Goal: Transaction & Acquisition: Purchase product/service

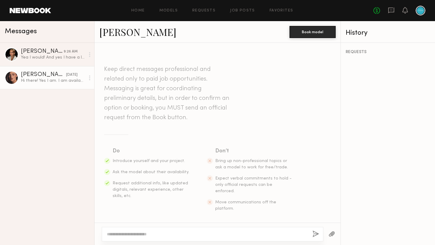
scroll to position [121, 0]
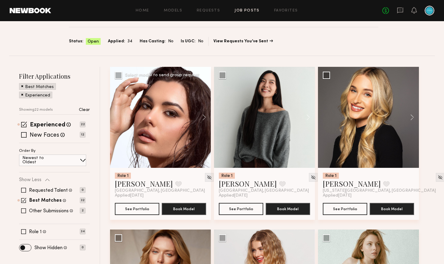
scroll to position [24, 0]
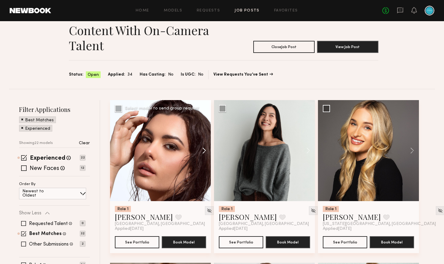
click at [204, 149] on button at bounding box center [200, 150] width 19 height 101
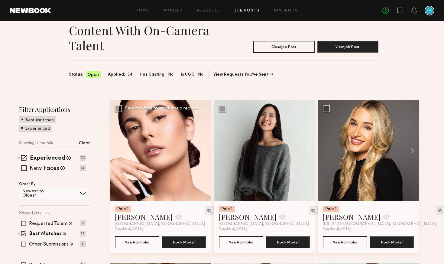
click at [204, 150] on button at bounding box center [200, 150] width 19 height 101
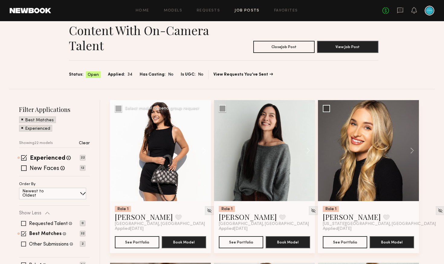
click at [204, 150] on button at bounding box center [200, 150] width 19 height 101
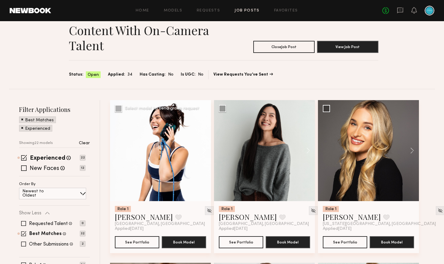
click at [204, 150] on button at bounding box center [200, 150] width 19 height 101
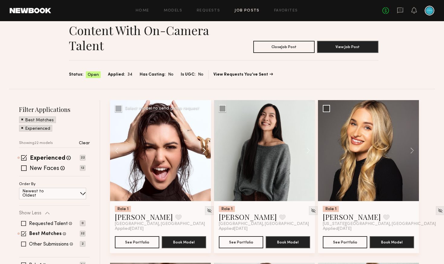
click at [204, 150] on button at bounding box center [200, 150] width 19 height 101
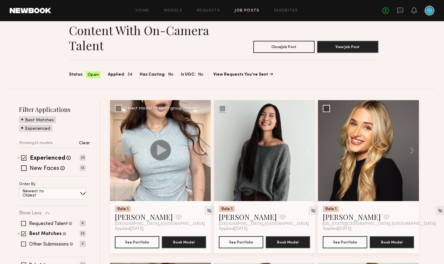
click at [204, 150] on button at bounding box center [200, 150] width 19 height 101
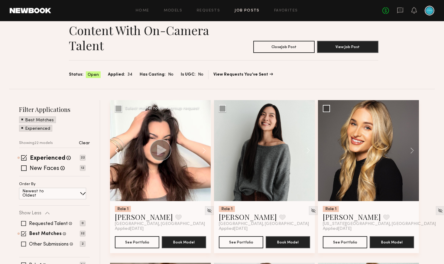
click at [118, 157] on button at bounding box center [119, 150] width 19 height 101
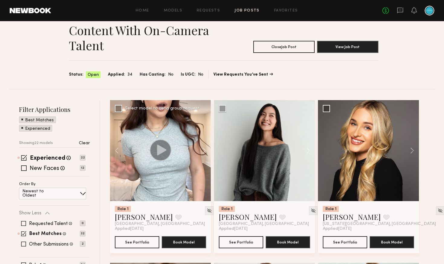
click at [158, 150] on icon at bounding box center [161, 149] width 9 height 11
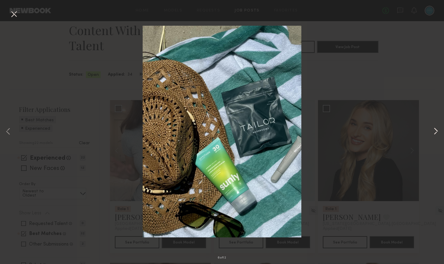
click at [434, 129] on button at bounding box center [435, 131] width 7 height 211
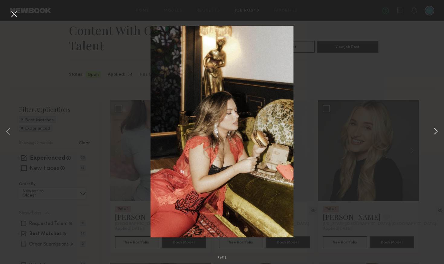
click at [435, 131] on button at bounding box center [435, 131] width 7 height 211
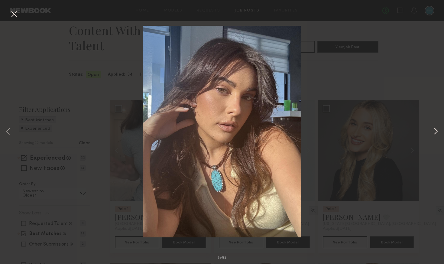
click at [435, 131] on button at bounding box center [435, 131] width 7 height 211
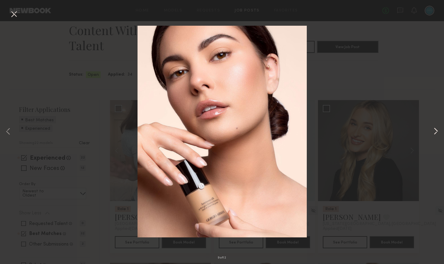
click at [435, 131] on button at bounding box center [435, 131] width 7 height 211
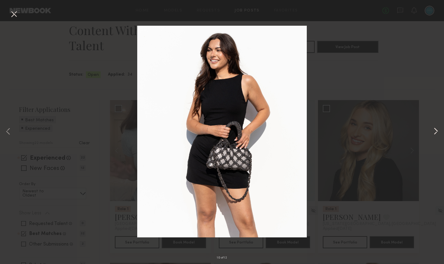
click at [435, 131] on button at bounding box center [435, 131] width 7 height 211
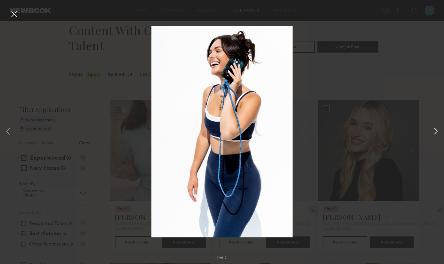
click at [435, 131] on button at bounding box center [435, 131] width 7 height 211
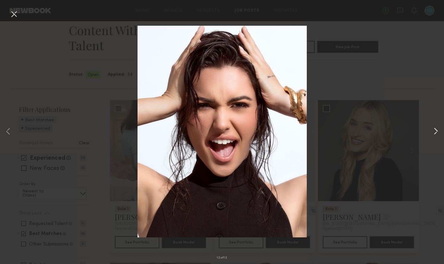
click at [435, 131] on button at bounding box center [435, 131] width 7 height 211
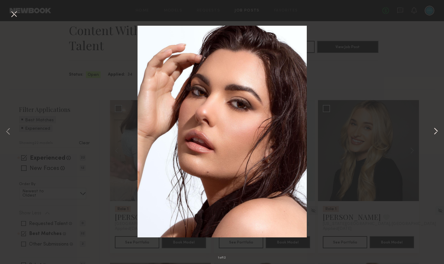
click at [435, 131] on button at bounding box center [435, 131] width 7 height 211
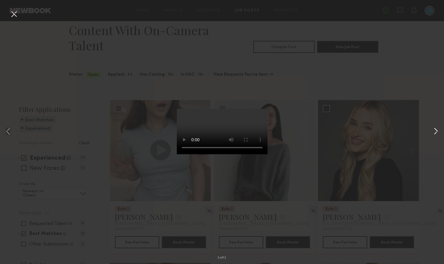
click at [436, 134] on button at bounding box center [435, 131] width 7 height 211
click at [435, 134] on button at bounding box center [435, 131] width 7 height 211
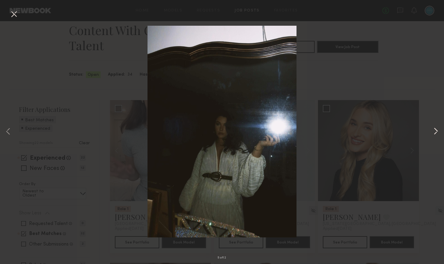
click at [435, 134] on button at bounding box center [435, 131] width 7 height 211
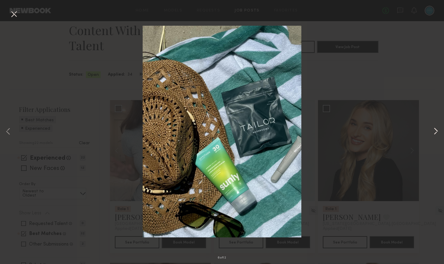
click at [435, 134] on button at bounding box center [435, 131] width 7 height 211
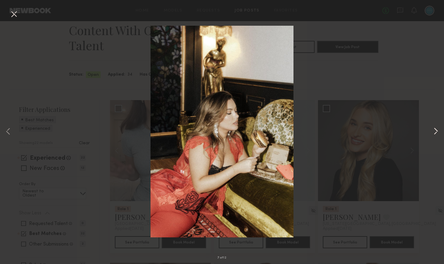
click at [435, 134] on button at bounding box center [435, 131] width 7 height 211
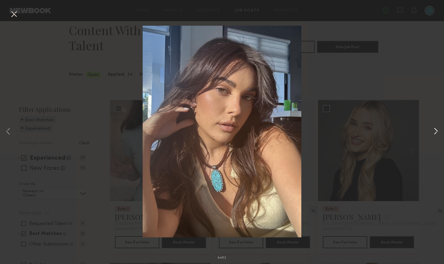
click at [435, 134] on button at bounding box center [435, 131] width 7 height 211
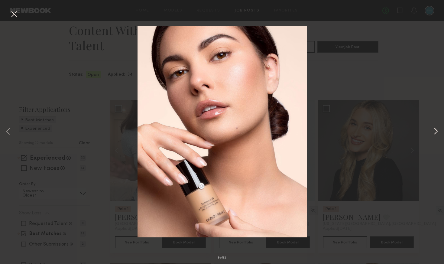
click at [435, 134] on button at bounding box center [435, 131] width 7 height 211
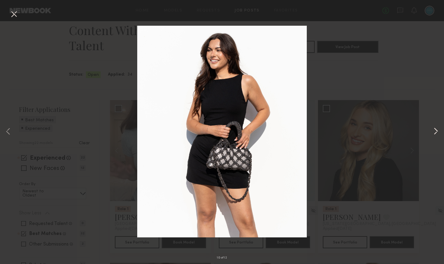
click at [435, 134] on button at bounding box center [435, 131] width 7 height 211
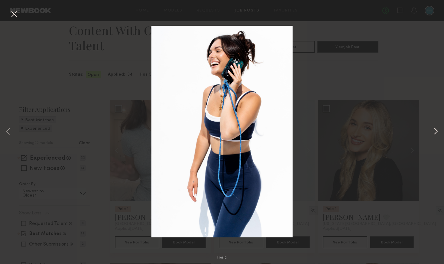
click at [435, 134] on button at bounding box center [435, 131] width 7 height 211
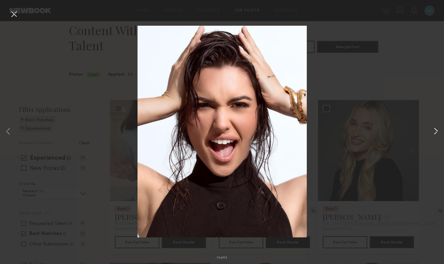
click at [435, 134] on button at bounding box center [435, 131] width 7 height 211
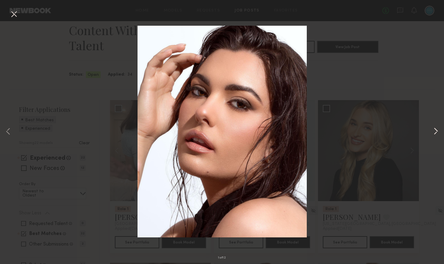
click at [435, 134] on button at bounding box center [435, 131] width 7 height 211
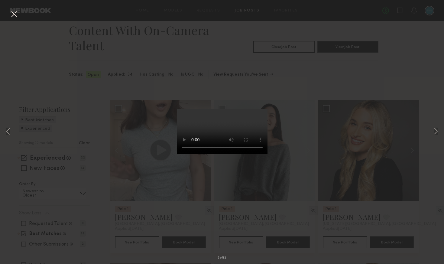
click at [16, 15] on button at bounding box center [14, 14] width 10 height 11
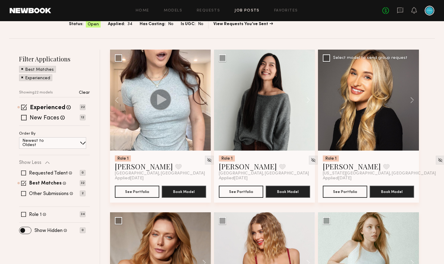
scroll to position [75, 0]
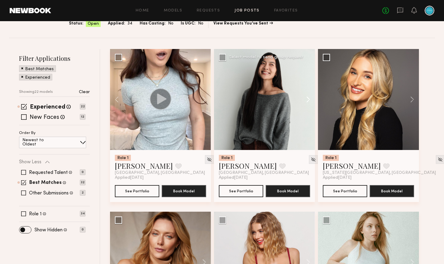
click at [307, 99] on button at bounding box center [304, 99] width 19 height 101
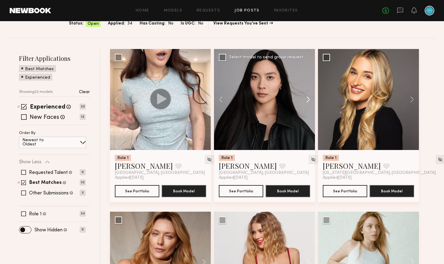
click at [307, 99] on button at bounding box center [304, 99] width 19 height 101
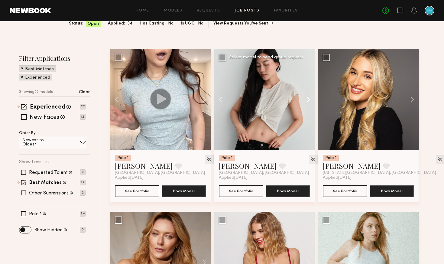
click at [307, 99] on button at bounding box center [304, 99] width 19 height 101
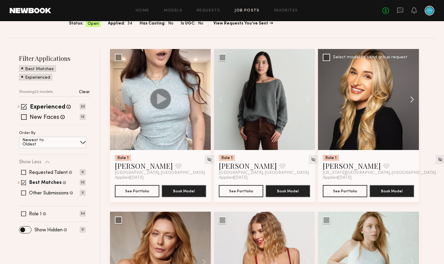
click at [413, 97] on button at bounding box center [408, 99] width 19 height 101
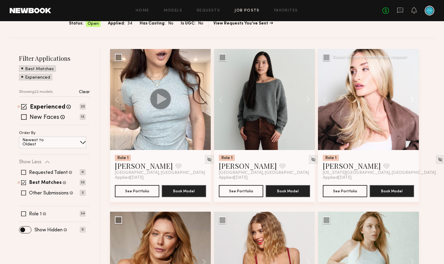
click at [413, 98] on button at bounding box center [408, 99] width 19 height 101
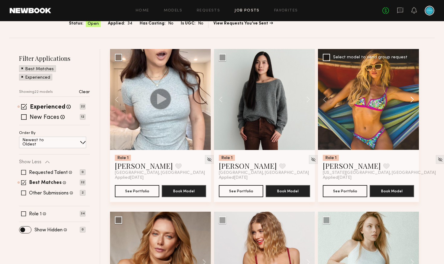
click at [413, 98] on button at bounding box center [408, 99] width 19 height 101
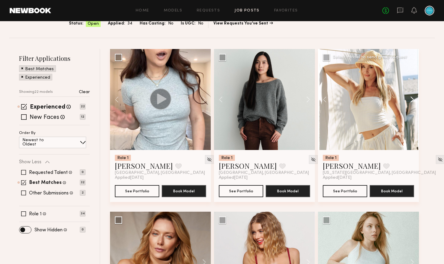
click at [413, 98] on button at bounding box center [408, 99] width 19 height 101
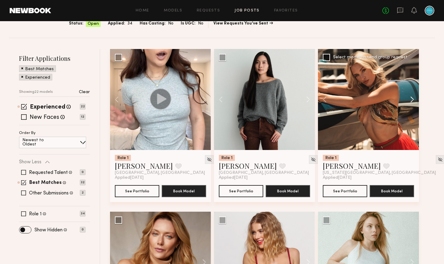
click at [413, 98] on button at bounding box center [408, 99] width 19 height 101
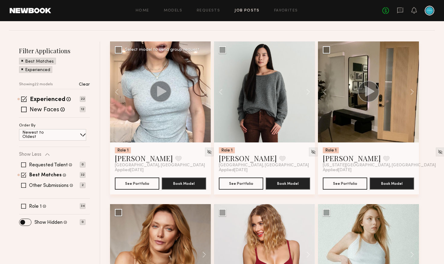
scroll to position [83, 0]
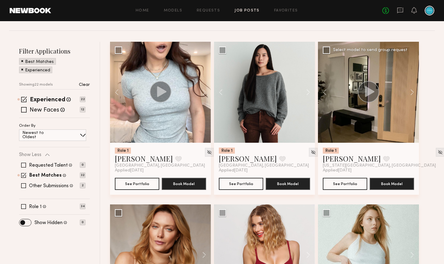
click at [373, 91] on icon at bounding box center [369, 91] width 9 height 11
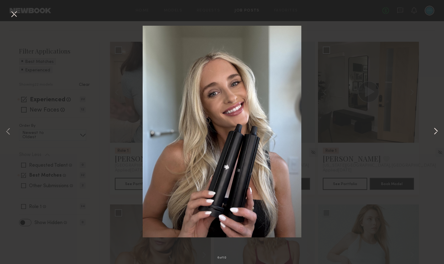
click at [432, 131] on div "6 of 10" at bounding box center [222, 132] width 444 height 264
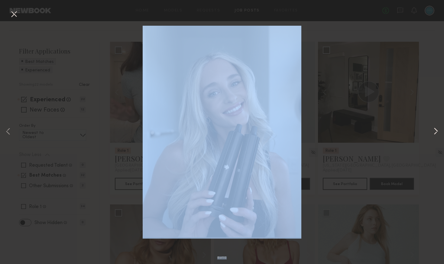
click at [435, 131] on button at bounding box center [435, 131] width 7 height 211
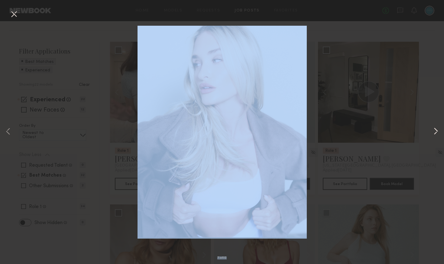
click at [435, 131] on button at bounding box center [435, 131] width 7 height 211
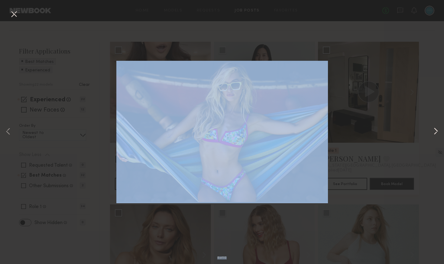
click at [436, 132] on button at bounding box center [435, 131] width 7 height 211
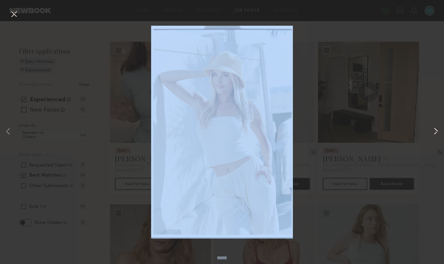
click at [437, 131] on button at bounding box center [435, 131] width 7 height 211
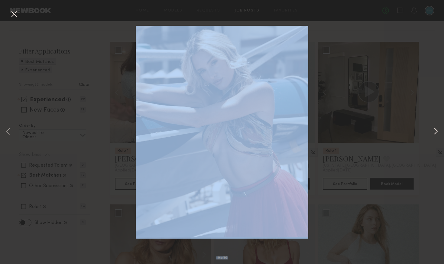
click at [437, 131] on button at bounding box center [435, 131] width 7 height 211
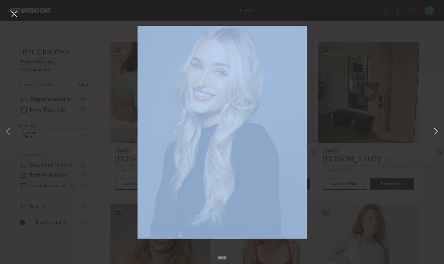
click at [437, 131] on button at bounding box center [435, 131] width 7 height 211
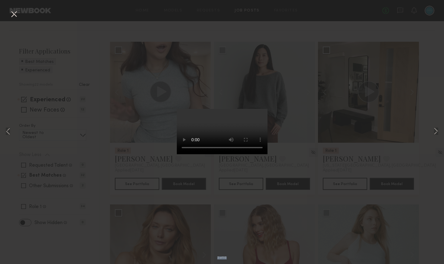
click at [17, 17] on button at bounding box center [14, 14] width 10 height 11
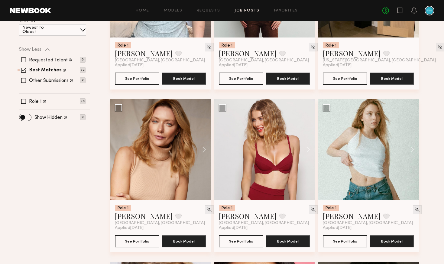
scroll to position [194, 0]
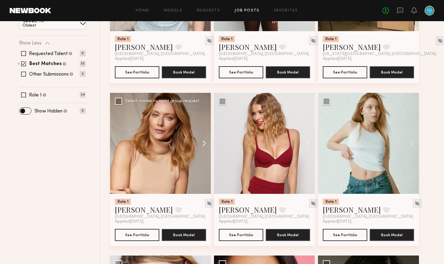
click at [201, 144] on button at bounding box center [200, 143] width 19 height 101
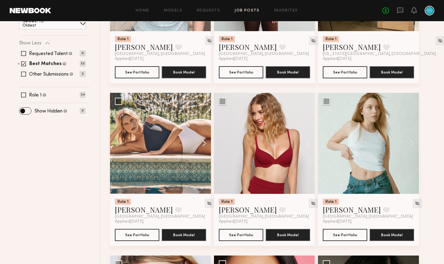
click at [201, 144] on button at bounding box center [200, 143] width 19 height 101
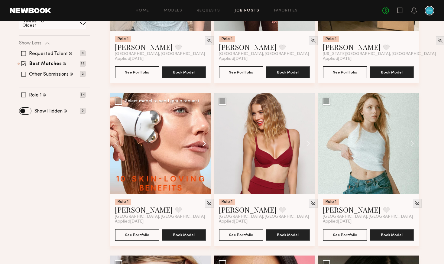
click at [201, 144] on button at bounding box center [200, 143] width 19 height 101
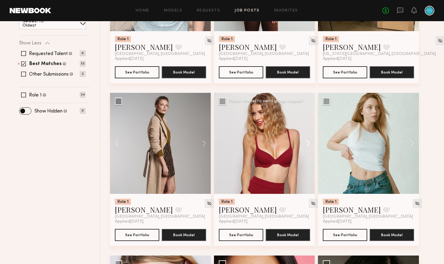
click at [309, 143] on button at bounding box center [304, 143] width 19 height 101
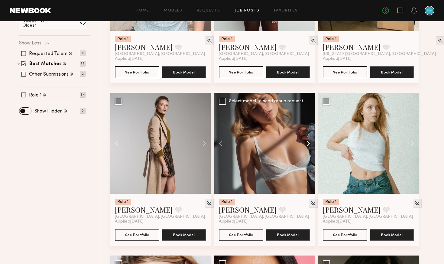
click at [310, 144] on button at bounding box center [304, 143] width 19 height 101
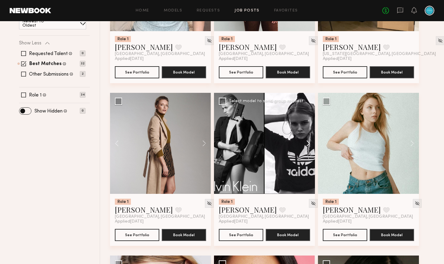
click at [310, 144] on button at bounding box center [304, 143] width 19 height 101
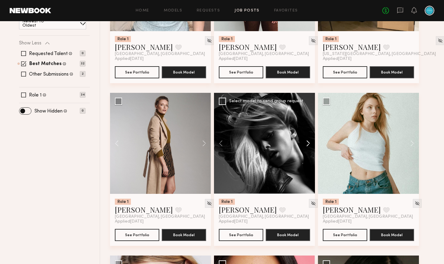
click at [310, 144] on button at bounding box center [304, 143] width 19 height 101
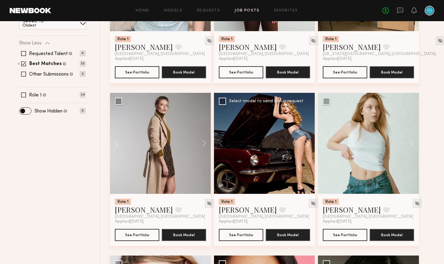
click at [310, 144] on button at bounding box center [304, 143] width 19 height 101
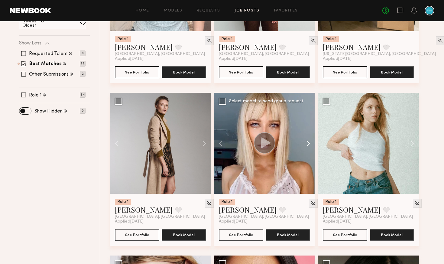
click at [310, 144] on button at bounding box center [304, 143] width 19 height 101
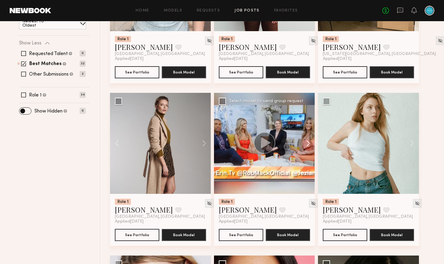
click at [310, 144] on button at bounding box center [304, 143] width 19 height 101
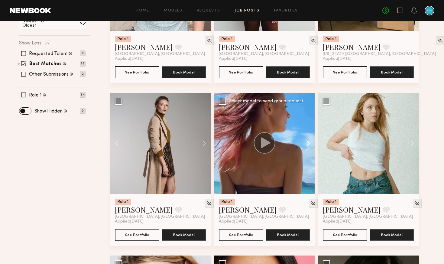
click at [310, 144] on button at bounding box center [304, 143] width 19 height 101
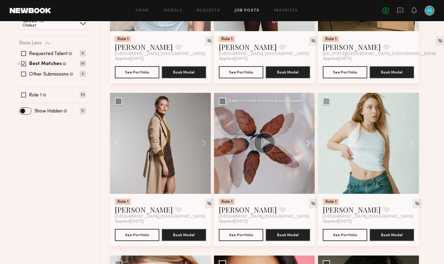
click at [310, 144] on button at bounding box center [304, 143] width 19 height 101
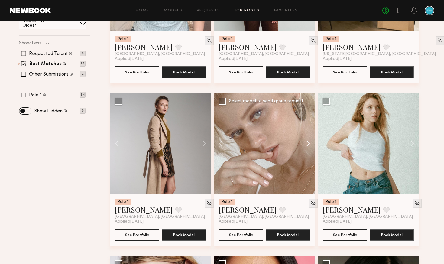
click at [310, 144] on button at bounding box center [304, 143] width 19 height 101
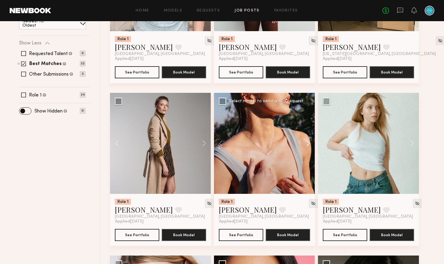
click at [310, 144] on button at bounding box center [304, 143] width 19 height 101
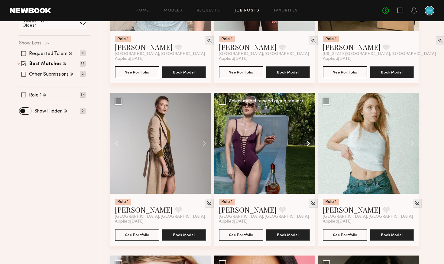
click at [310, 144] on button at bounding box center [304, 143] width 19 height 101
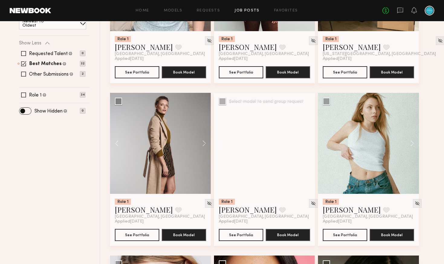
click at [310, 144] on div at bounding box center [264, 143] width 101 height 101
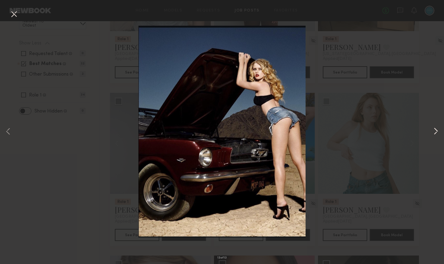
click at [432, 132] on button at bounding box center [435, 131] width 7 height 211
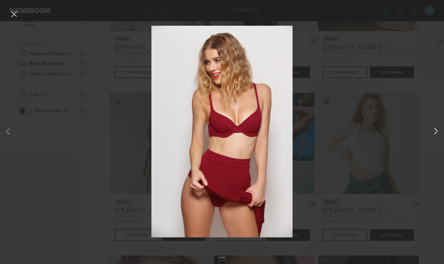
click at [432, 132] on button at bounding box center [435, 131] width 7 height 211
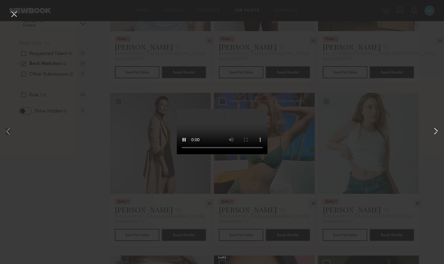
click at [432, 132] on button at bounding box center [435, 131] width 7 height 211
click at [7, 130] on button at bounding box center [8, 131] width 7 height 211
click at [435, 133] on button at bounding box center [435, 131] width 7 height 211
click at [11, 15] on button at bounding box center [14, 14] width 10 height 11
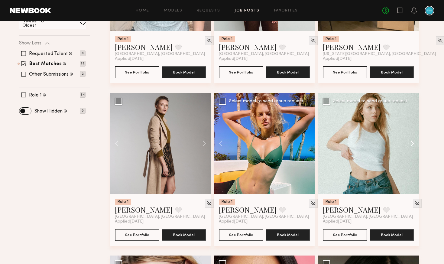
click at [409, 143] on button at bounding box center [408, 143] width 19 height 101
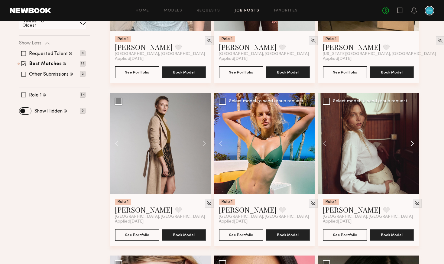
click at [409, 143] on button at bounding box center [408, 143] width 19 height 101
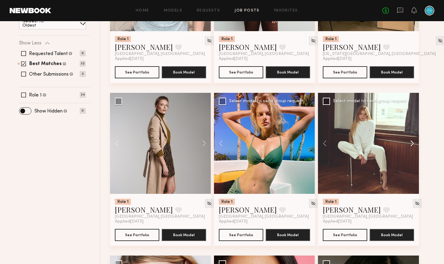
click at [409, 143] on button at bounding box center [408, 143] width 19 height 101
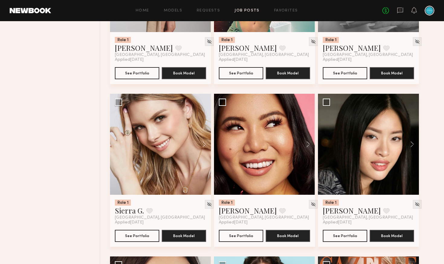
scroll to position [353, 0]
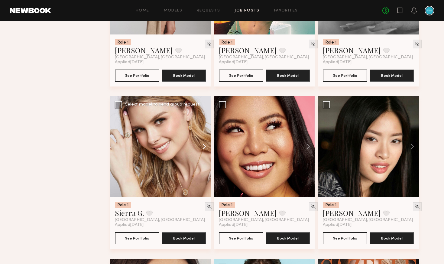
click at [204, 149] on button at bounding box center [200, 146] width 19 height 101
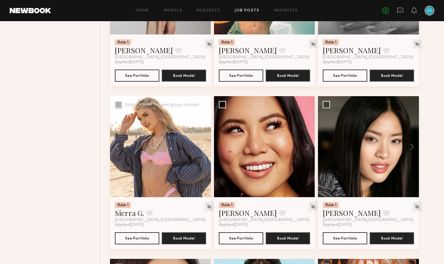
click at [204, 149] on button at bounding box center [200, 146] width 19 height 101
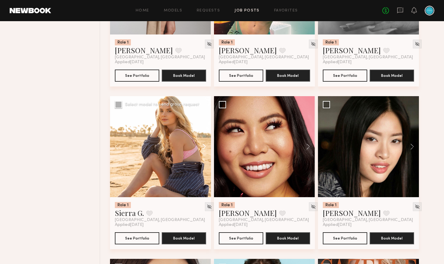
click at [204, 149] on button at bounding box center [200, 146] width 19 height 101
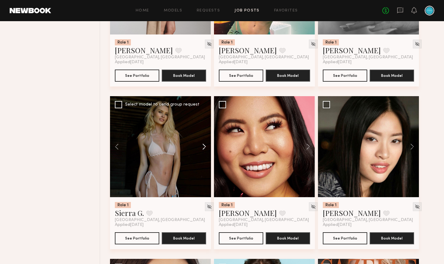
click at [204, 149] on button at bounding box center [200, 146] width 19 height 101
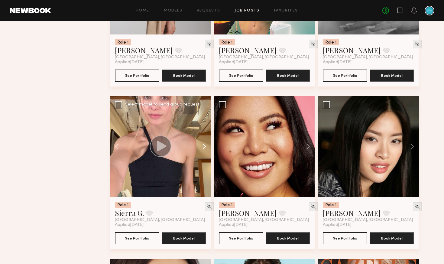
click at [204, 149] on button at bounding box center [200, 146] width 19 height 101
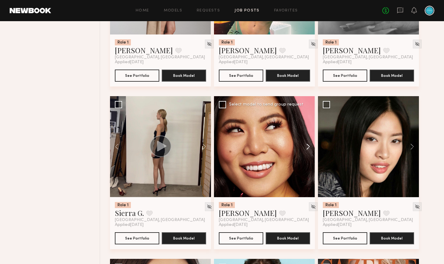
click at [305, 148] on button at bounding box center [304, 146] width 19 height 101
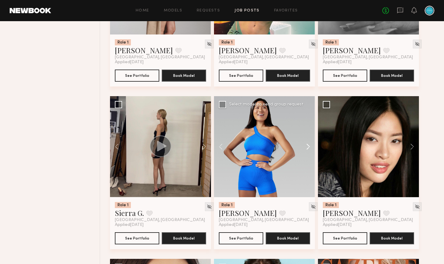
click at [307, 148] on button at bounding box center [304, 146] width 19 height 101
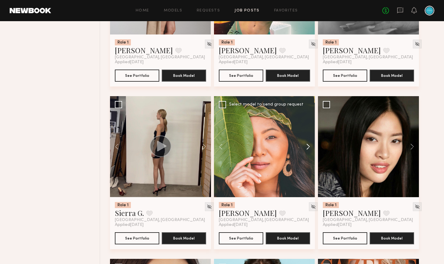
click at [308, 148] on button at bounding box center [304, 146] width 19 height 101
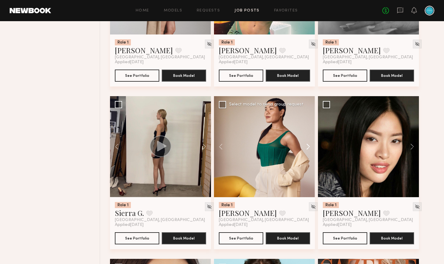
click at [308, 148] on button at bounding box center [304, 146] width 19 height 101
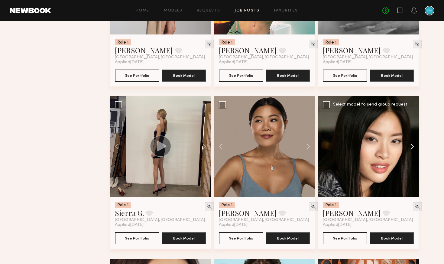
click at [415, 149] on button at bounding box center [408, 146] width 19 height 101
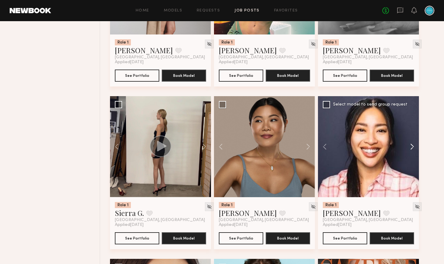
click at [415, 149] on button at bounding box center [408, 146] width 19 height 101
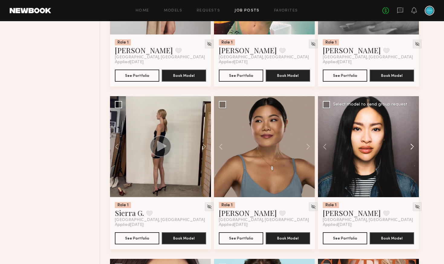
click at [415, 149] on button at bounding box center [408, 146] width 19 height 101
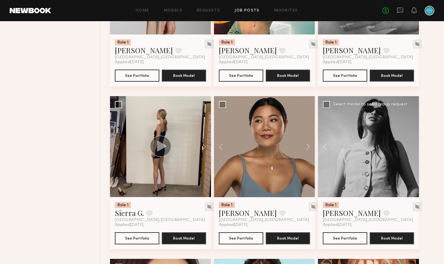
click at [415, 149] on div at bounding box center [368, 146] width 101 height 101
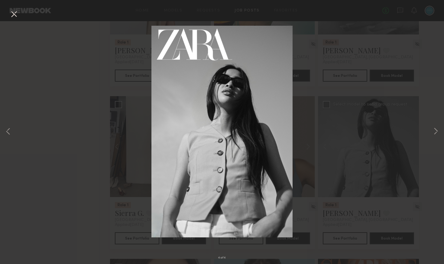
click at [11, 12] on button at bounding box center [14, 14] width 10 height 11
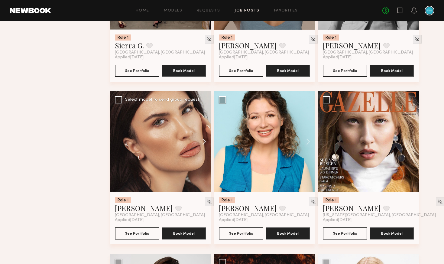
scroll to position [528, 0]
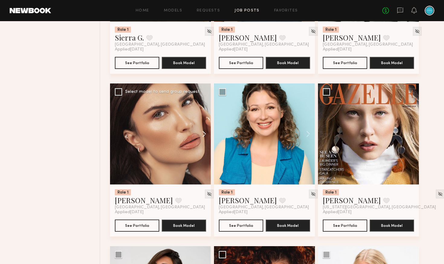
click at [202, 135] on button at bounding box center [200, 133] width 19 height 101
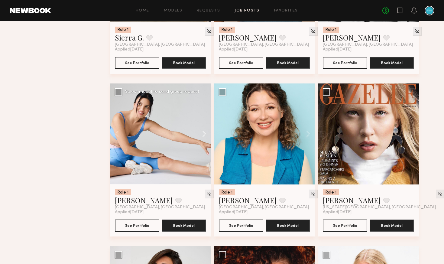
click at [202, 135] on button at bounding box center [200, 133] width 19 height 101
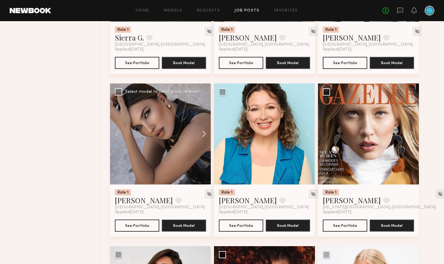
click at [202, 135] on button at bounding box center [200, 133] width 19 height 101
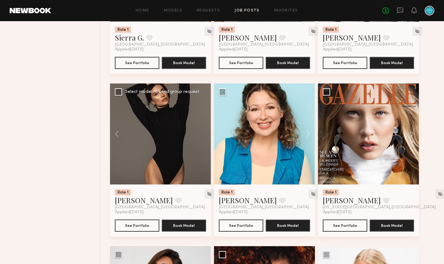
click at [202, 135] on div at bounding box center [160, 133] width 101 height 101
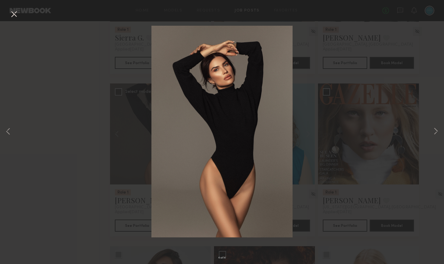
click at [12, 16] on button at bounding box center [14, 14] width 10 height 11
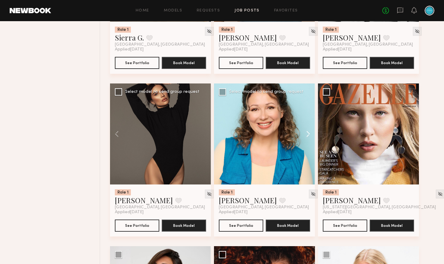
click at [310, 136] on button at bounding box center [304, 133] width 19 height 101
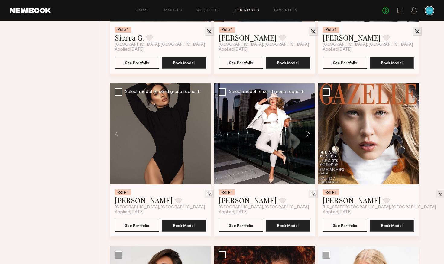
click at [310, 136] on button at bounding box center [304, 133] width 19 height 101
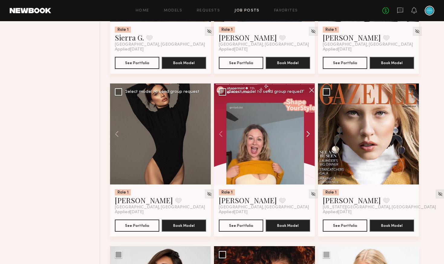
click at [310, 136] on button at bounding box center [304, 133] width 19 height 101
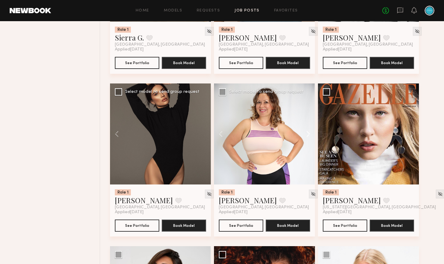
click at [310, 136] on button at bounding box center [304, 133] width 19 height 101
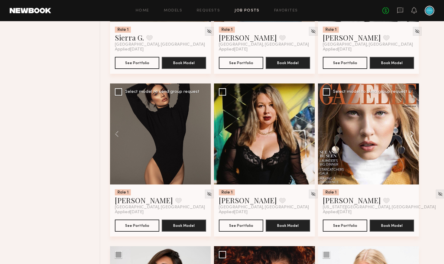
click at [412, 136] on button at bounding box center [408, 133] width 19 height 101
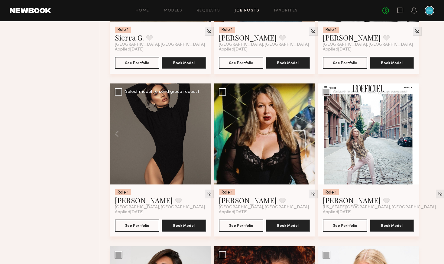
click at [412, 136] on button at bounding box center [408, 133] width 19 height 101
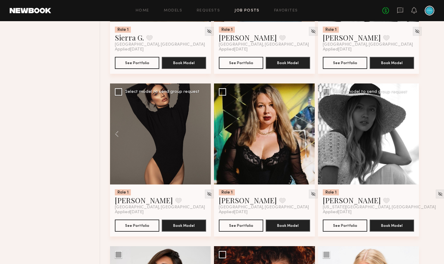
click at [412, 136] on button at bounding box center [408, 133] width 19 height 101
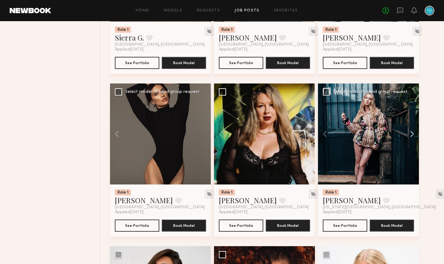
click at [412, 136] on button at bounding box center [408, 133] width 19 height 101
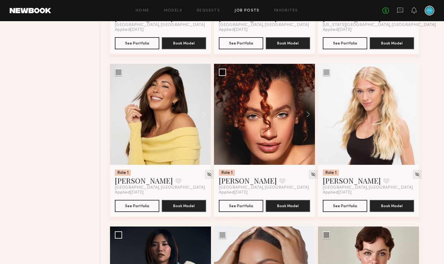
scroll to position [714, 0]
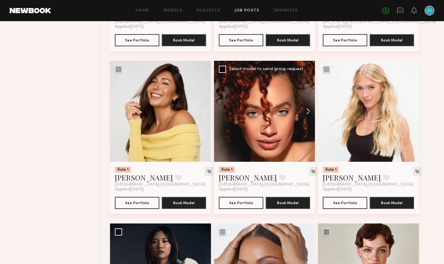
click at [308, 117] on button at bounding box center [304, 111] width 19 height 101
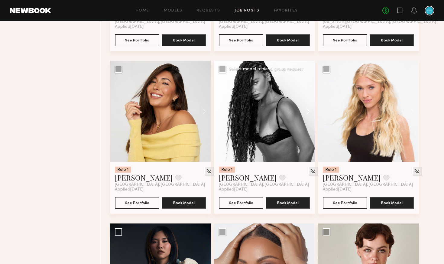
click at [308, 117] on button at bounding box center [304, 111] width 19 height 101
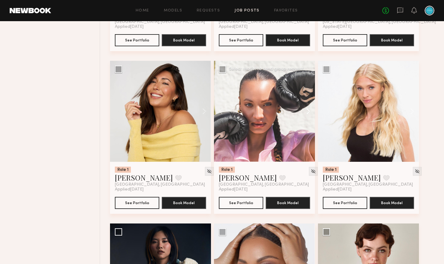
click at [308, 117] on button at bounding box center [304, 111] width 19 height 101
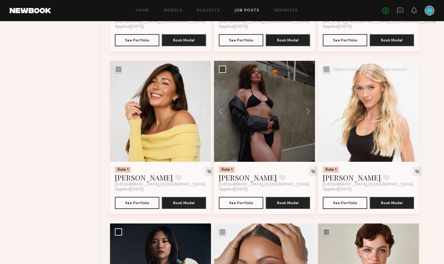
click at [411, 116] on button at bounding box center [408, 111] width 19 height 101
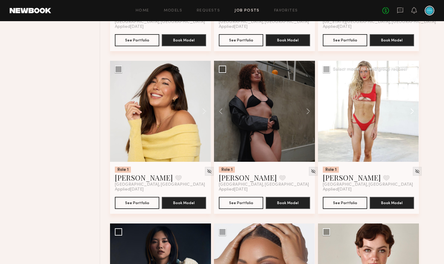
click at [412, 117] on button at bounding box center [408, 111] width 19 height 101
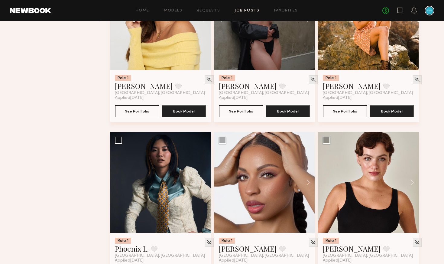
scroll to position [838, 0]
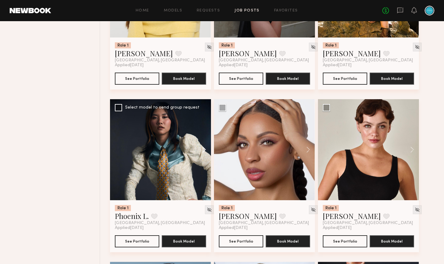
click at [199, 156] on button at bounding box center [200, 149] width 19 height 101
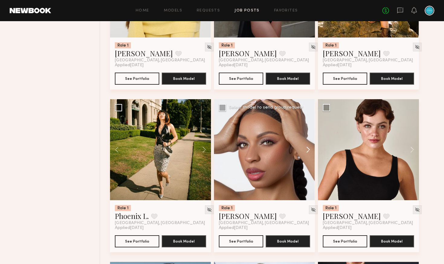
click at [311, 151] on button at bounding box center [304, 149] width 19 height 101
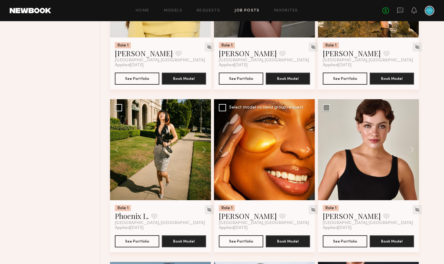
click at [309, 153] on button at bounding box center [304, 149] width 19 height 101
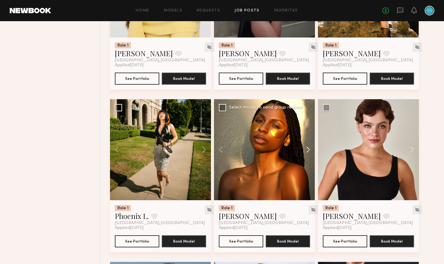
click at [309, 154] on button at bounding box center [304, 149] width 19 height 101
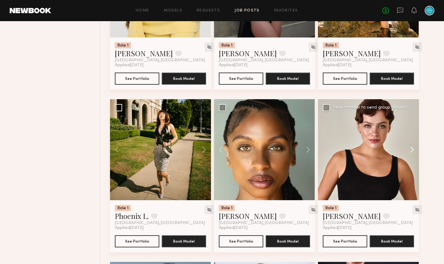
click at [410, 150] on button at bounding box center [408, 149] width 19 height 101
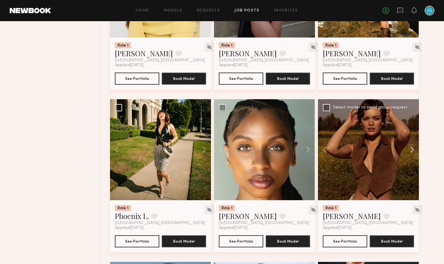
click at [411, 152] on button at bounding box center [408, 149] width 19 height 101
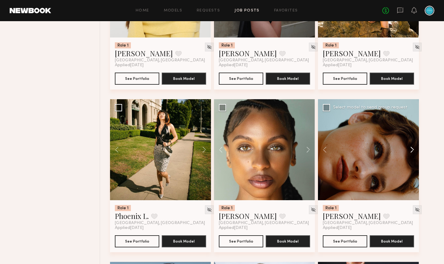
click at [411, 152] on button at bounding box center [408, 149] width 19 height 101
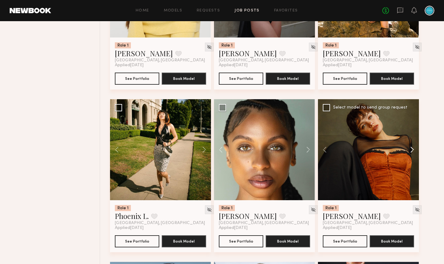
click at [411, 152] on button at bounding box center [408, 149] width 19 height 101
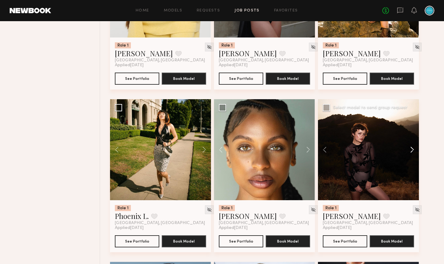
click at [411, 152] on button at bounding box center [408, 149] width 19 height 101
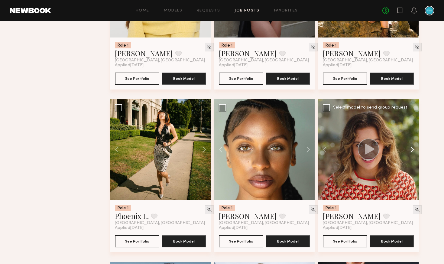
click at [411, 152] on button at bounding box center [408, 149] width 19 height 101
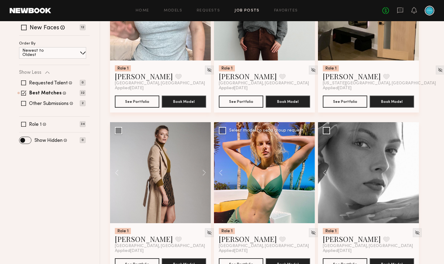
scroll to position [163, 0]
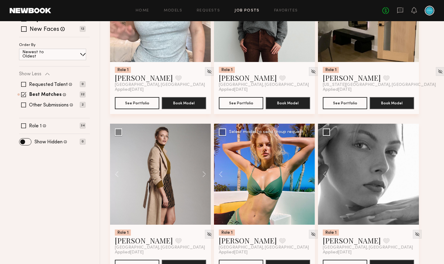
click at [309, 179] on div at bounding box center [264, 174] width 101 height 101
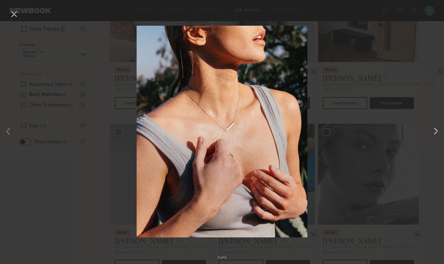
click at [436, 130] on button at bounding box center [435, 131] width 7 height 211
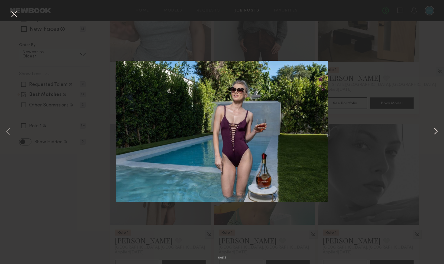
click at [436, 130] on button at bounding box center [435, 131] width 7 height 211
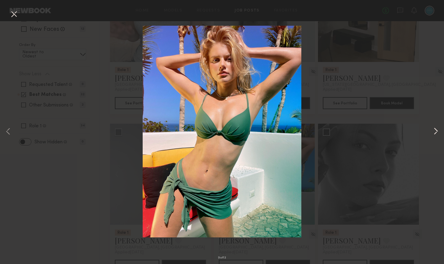
click at [435, 131] on button at bounding box center [435, 131] width 7 height 211
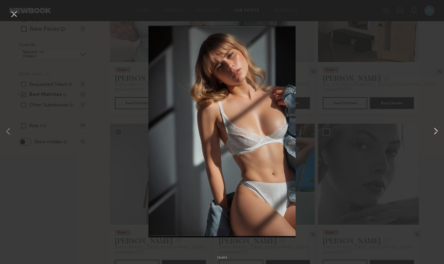
click at [435, 131] on button at bounding box center [435, 131] width 7 height 211
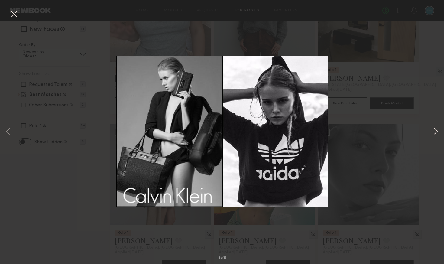
click at [435, 131] on button at bounding box center [435, 131] width 7 height 211
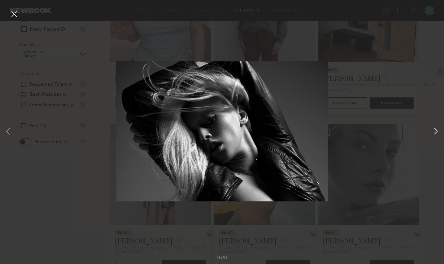
click at [435, 131] on button at bounding box center [435, 131] width 7 height 211
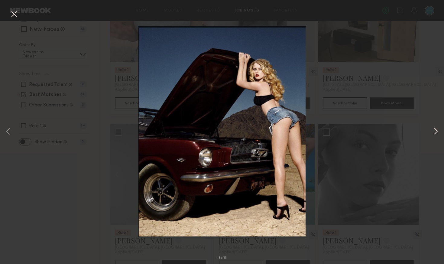
click at [435, 131] on button at bounding box center [435, 131] width 7 height 211
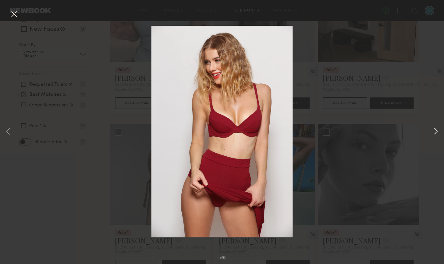
click at [435, 131] on button at bounding box center [435, 131] width 7 height 211
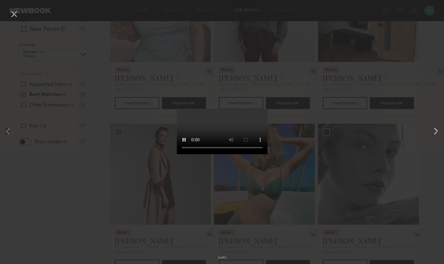
click at [435, 131] on button at bounding box center [435, 131] width 7 height 211
click at [15, 16] on button at bounding box center [14, 14] width 10 height 11
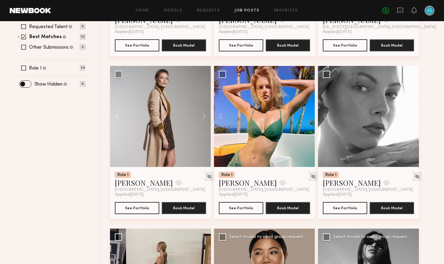
scroll to position [229, 0]
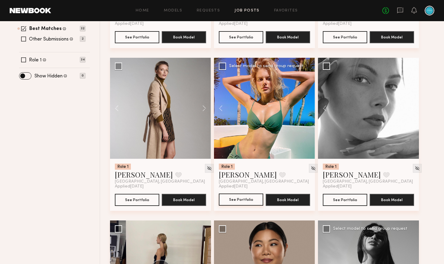
click at [240, 204] on button "See Portfolio" at bounding box center [241, 199] width 44 height 12
click at [410, 110] on button at bounding box center [408, 108] width 19 height 101
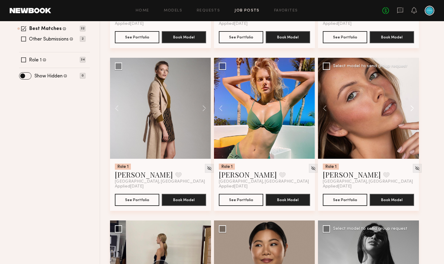
click at [410, 110] on button at bounding box center [408, 108] width 19 height 101
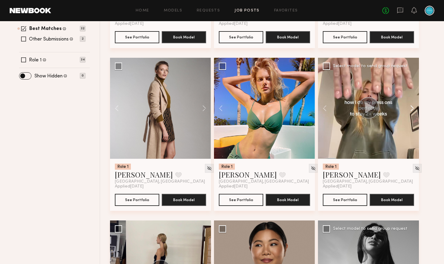
click at [410, 110] on button at bounding box center [408, 108] width 19 height 101
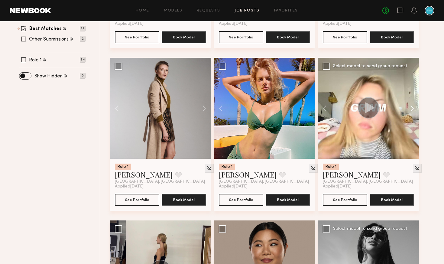
click at [410, 110] on button at bounding box center [408, 108] width 19 height 101
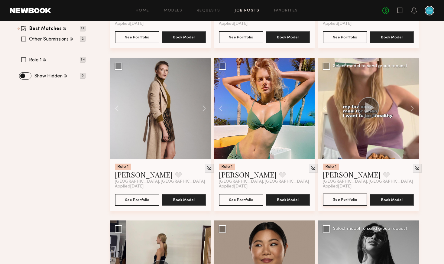
click at [343, 201] on button "See Portfolio" at bounding box center [345, 199] width 44 height 12
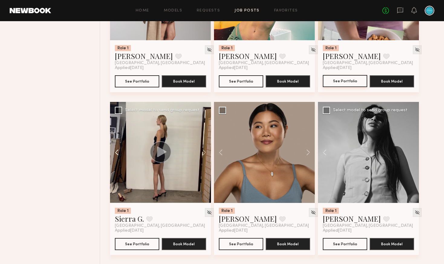
scroll to position [359, 0]
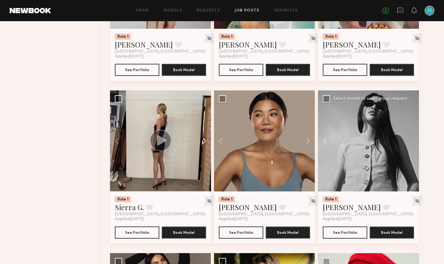
click at [208, 143] on button at bounding box center [200, 140] width 19 height 101
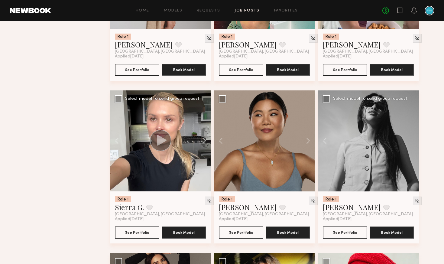
click at [206, 143] on button at bounding box center [200, 140] width 19 height 101
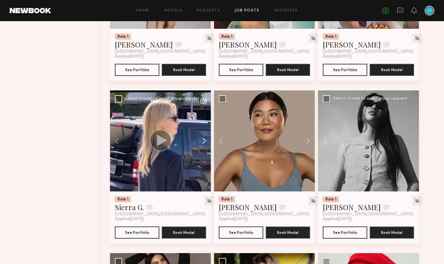
click at [206, 143] on button at bounding box center [200, 140] width 19 height 101
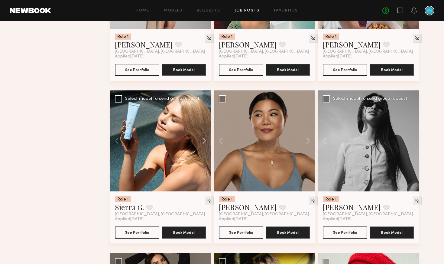
click at [206, 143] on button at bounding box center [200, 140] width 19 height 101
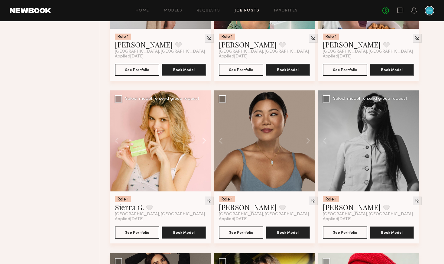
click at [206, 143] on button at bounding box center [200, 140] width 19 height 101
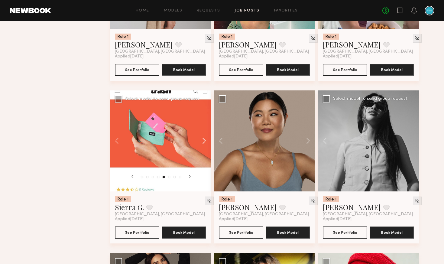
click at [206, 143] on button at bounding box center [200, 140] width 19 height 101
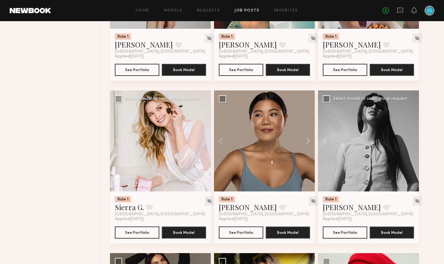
click at [206, 143] on div at bounding box center [160, 140] width 101 height 101
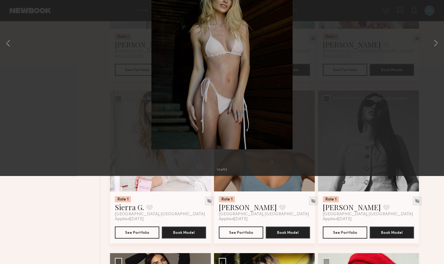
drag, startPoint x: 13, startPoint y: 15, endPoint x: 17, endPoint y: 19, distance: 5.6
click at [13, 15] on button at bounding box center [14, 14] width 10 height 11
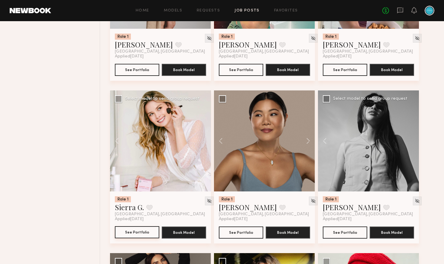
click at [134, 233] on button "See Portfolio" at bounding box center [137, 232] width 44 height 12
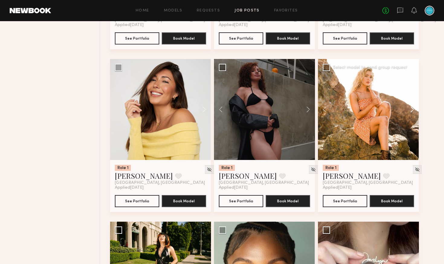
scroll to position [716, 0]
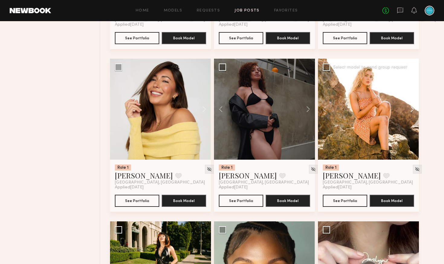
click at [412, 111] on button at bounding box center [408, 109] width 19 height 101
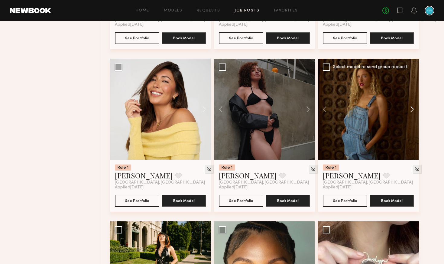
click at [412, 112] on button at bounding box center [408, 109] width 19 height 101
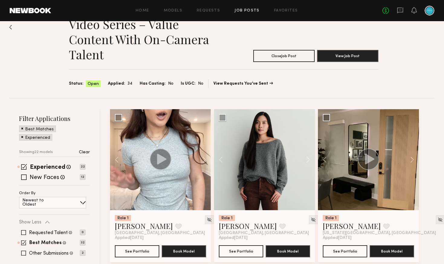
scroll to position [0, 0]
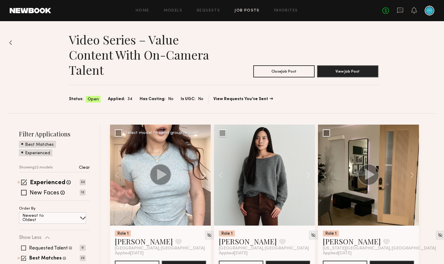
click at [203, 175] on button at bounding box center [200, 174] width 19 height 101
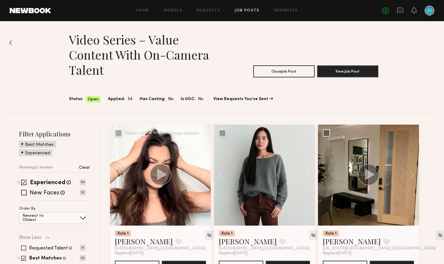
click at [203, 175] on button at bounding box center [200, 174] width 19 height 101
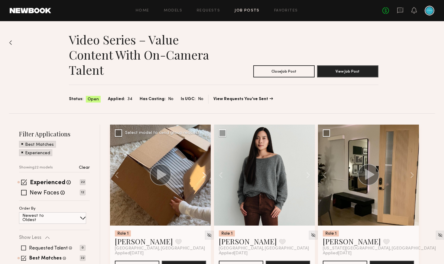
click at [203, 175] on button at bounding box center [200, 174] width 19 height 101
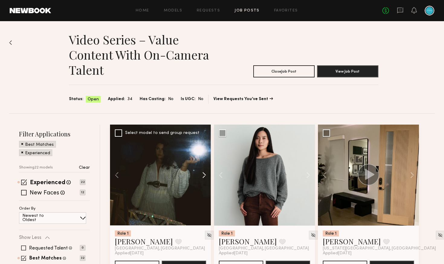
click at [203, 175] on button at bounding box center [200, 174] width 19 height 101
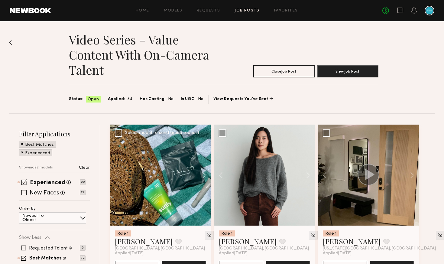
click at [203, 175] on button at bounding box center [200, 174] width 19 height 101
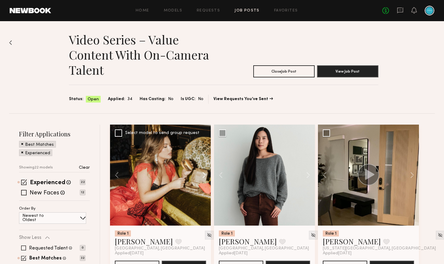
click at [203, 175] on button at bounding box center [200, 174] width 19 height 101
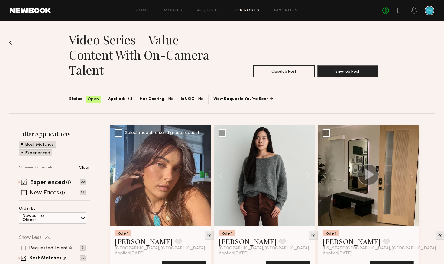
click at [203, 175] on div at bounding box center [160, 174] width 101 height 101
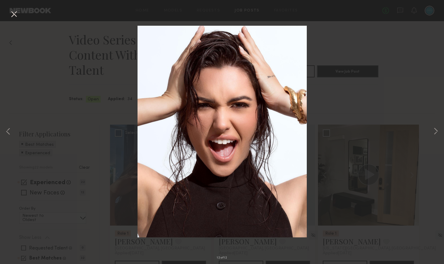
click at [14, 15] on button at bounding box center [14, 14] width 10 height 11
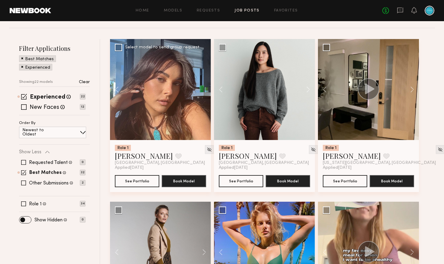
scroll to position [101, 0]
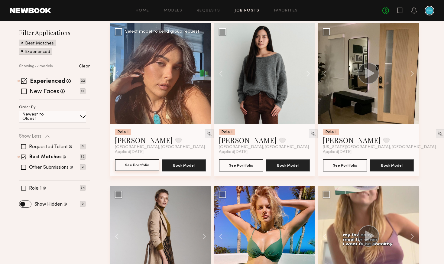
click at [130, 166] on button "See Portfolio" at bounding box center [137, 165] width 44 height 12
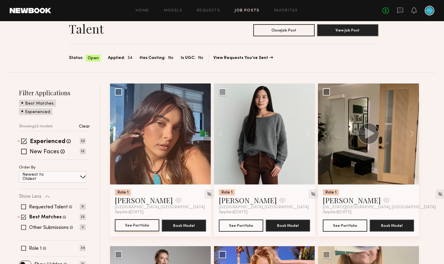
scroll to position [44, 0]
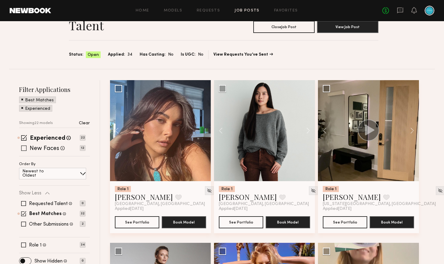
click at [24, 150] on span at bounding box center [23, 147] width 5 height 5
click at [22, 141] on div "Experienced Talent we've deemed to have ample paid, professional modeling exper…" at bounding box center [54, 145] width 71 height 21
click at [25, 139] on span at bounding box center [24, 138] width 6 height 6
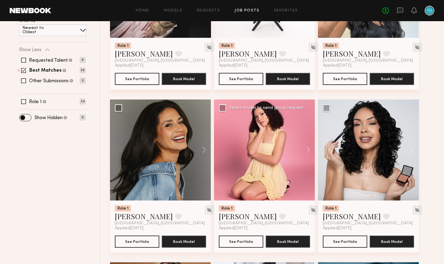
scroll to position [190, 0]
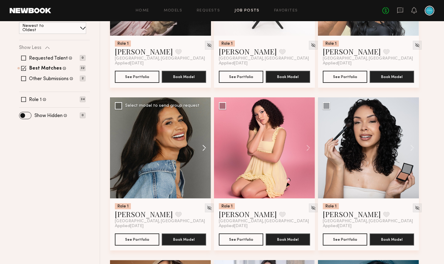
click at [204, 149] on button at bounding box center [200, 147] width 19 height 101
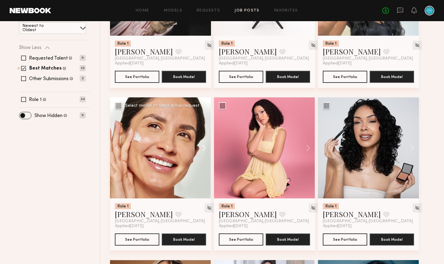
click at [204, 149] on button at bounding box center [200, 147] width 19 height 101
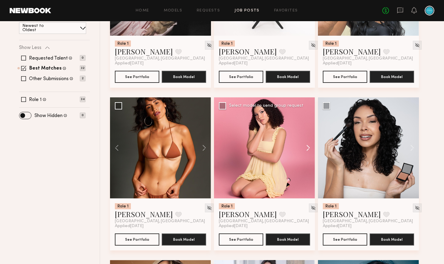
click at [307, 148] on button at bounding box center [304, 147] width 19 height 101
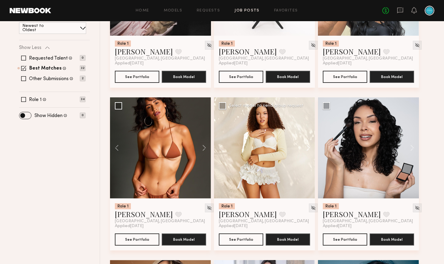
click at [307, 149] on button at bounding box center [304, 147] width 19 height 101
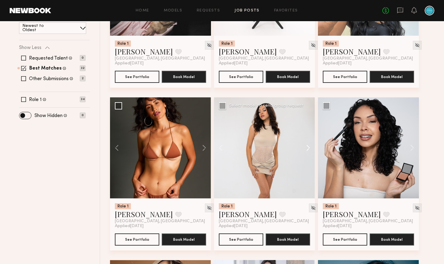
click at [307, 149] on button at bounding box center [304, 147] width 19 height 101
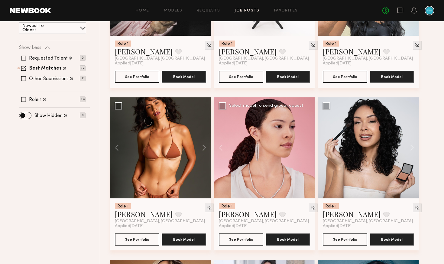
click at [307, 149] on div at bounding box center [264, 147] width 101 height 101
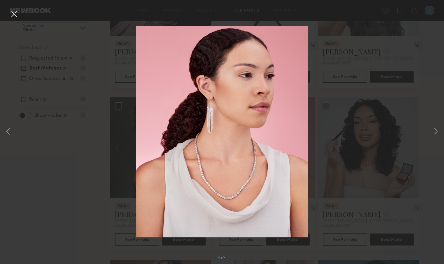
click at [13, 14] on button at bounding box center [14, 14] width 10 height 11
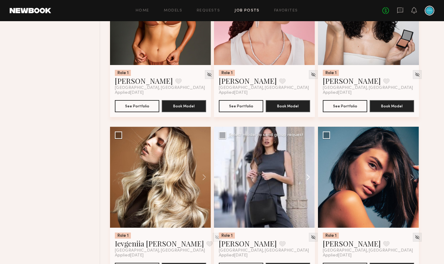
scroll to position [324, 0]
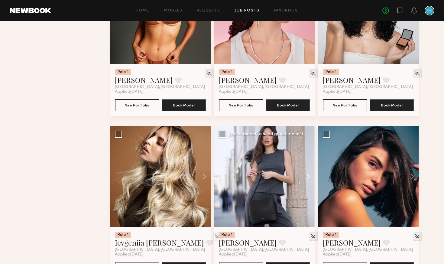
click at [307, 181] on button at bounding box center [304, 176] width 19 height 101
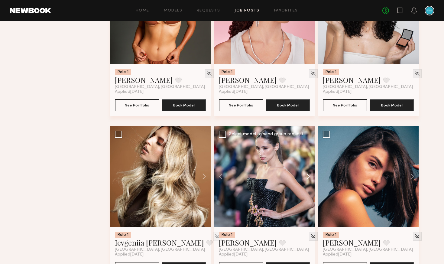
click at [308, 179] on button at bounding box center [304, 176] width 19 height 101
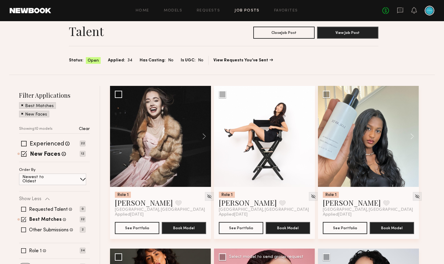
scroll to position [0, 0]
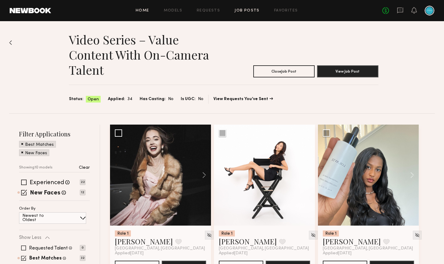
click at [143, 11] on link "Home" at bounding box center [143, 11] width 14 height 4
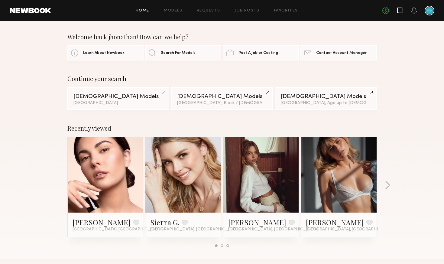
click at [398, 11] on icon at bounding box center [399, 10] width 7 height 7
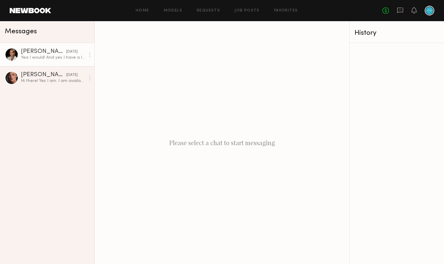
click at [57, 62] on link "Bianca A. 09/09/2025 Yea I would! And yes I have a lot of experience speaking o…" at bounding box center [47, 54] width 94 height 23
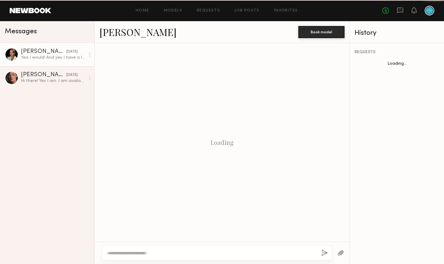
scroll to position [142, 0]
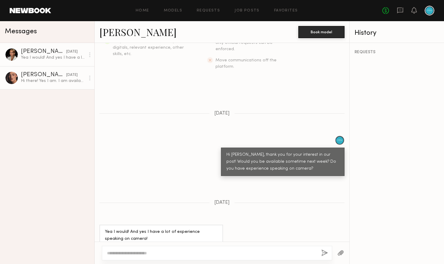
click at [42, 79] on div "Hi there! Yes I am. I am available before 2 pm and after 5 pm each day! My Frid…" at bounding box center [53, 81] width 64 height 6
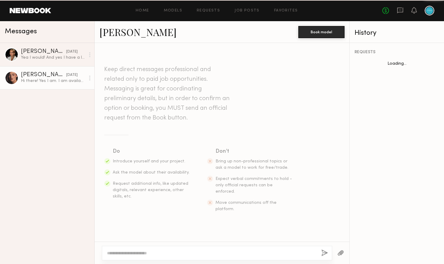
scroll to position [103, 0]
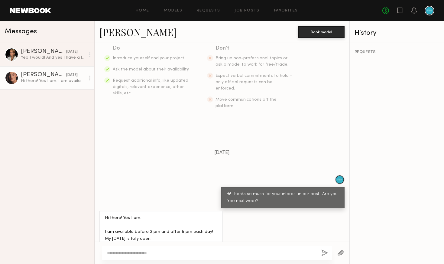
click at [184, 247] on div at bounding box center [217, 253] width 230 height 14
click at [194, 249] on div at bounding box center [217, 253] width 230 height 14
click at [206, 255] on textarea at bounding box center [211, 253] width 209 height 6
type textarea "**********"
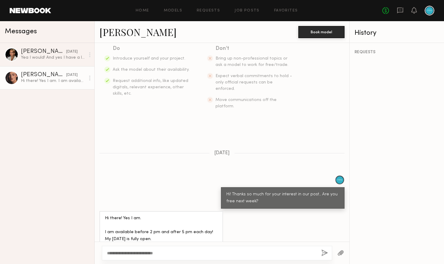
click at [324, 253] on button "button" at bounding box center [324, 253] width 7 height 8
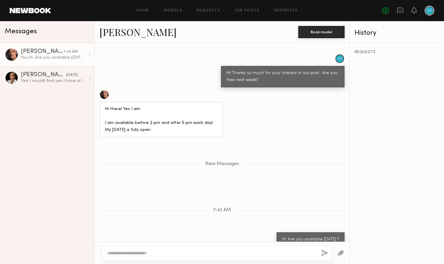
click at [156, 250] on div at bounding box center [217, 253] width 230 height 14
click at [154, 253] on textarea at bounding box center [211, 253] width 209 height 6
paste textarea "**********"
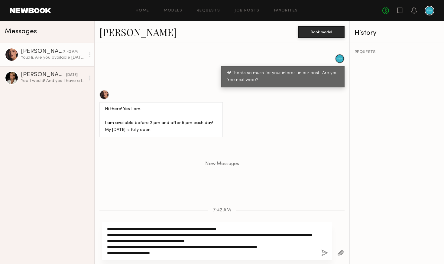
scroll to position [248, 0]
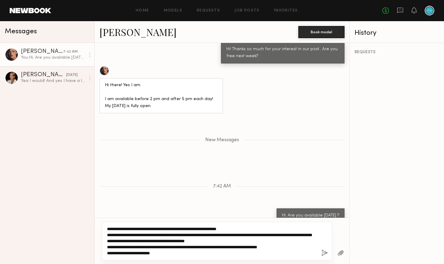
drag, startPoint x: 138, startPoint y: 235, endPoint x: 272, endPoint y: 235, distance: 134.4
click at [272, 235] on textarea "**********" at bounding box center [211, 241] width 209 height 30
click at [269, 239] on textarea "**********" at bounding box center [211, 241] width 209 height 30
drag, startPoint x: 249, startPoint y: 245, endPoint x: 246, endPoint y: 246, distance: 3.0
click at [246, 246] on textarea "**********" at bounding box center [211, 241] width 209 height 30
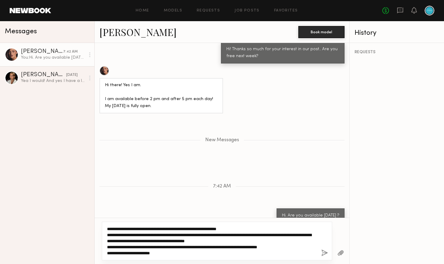
type textarea "**********"
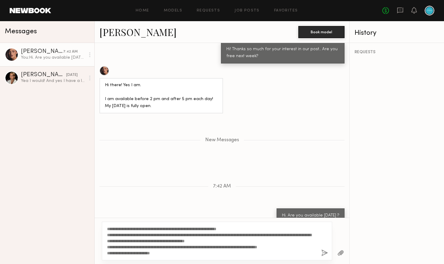
click at [324, 254] on button "button" at bounding box center [324, 253] width 7 height 8
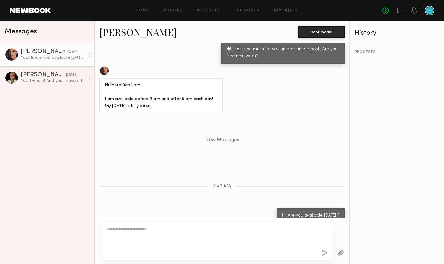
scroll to position [308, 0]
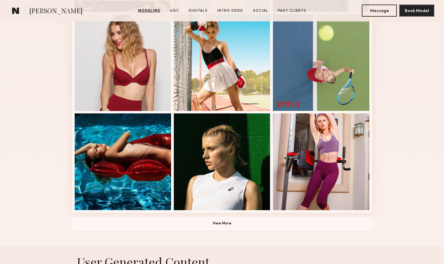
scroll to position [367, 0]
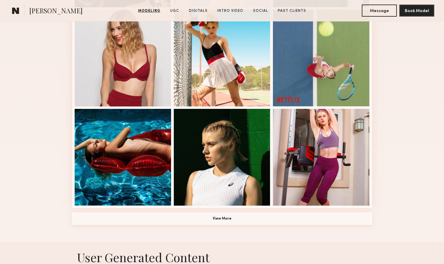
click at [223, 217] on button "View More" at bounding box center [222, 218] width 300 height 12
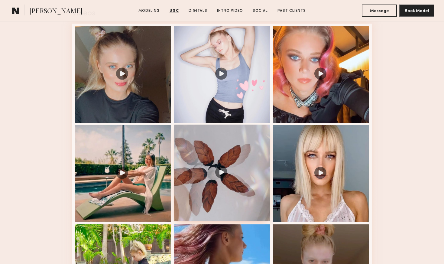
scroll to position [1002, 0]
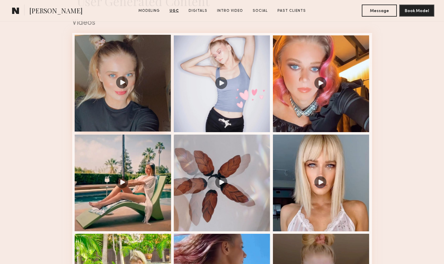
click at [120, 82] on div at bounding box center [123, 83] width 97 height 97
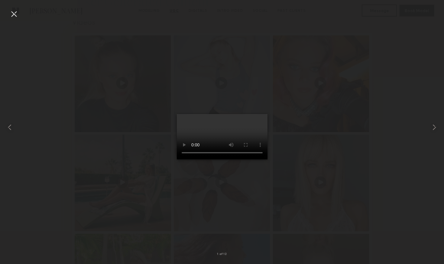
click at [13, 11] on div at bounding box center [14, 14] width 10 height 10
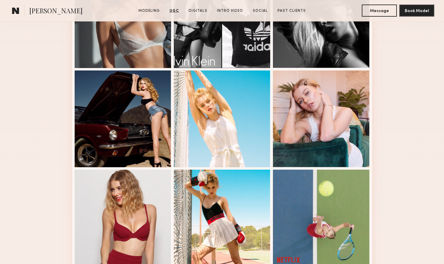
scroll to position [105, 0]
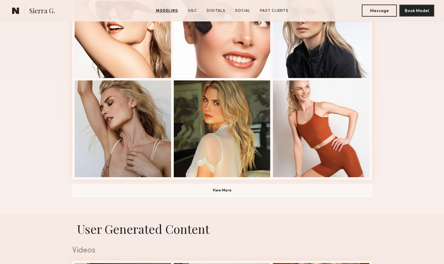
scroll to position [401, 0]
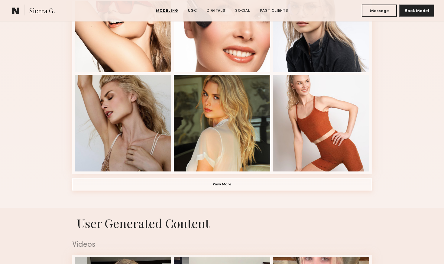
click at [211, 183] on button "View More" at bounding box center [222, 184] width 300 height 12
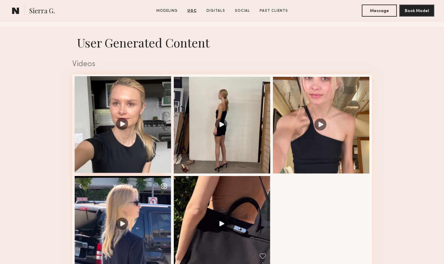
scroll to position [961, 0]
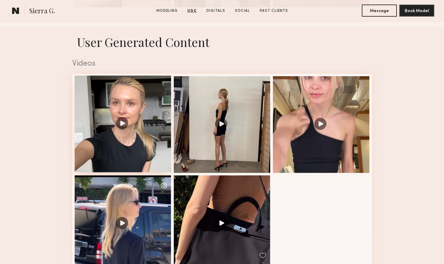
click at [123, 125] on div at bounding box center [123, 123] width 97 height 97
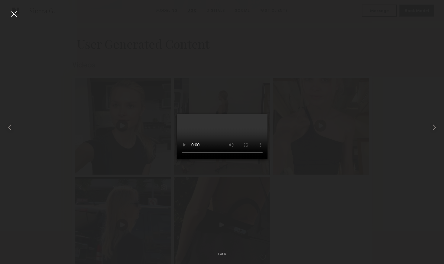
scroll to position [962, 0]
click at [14, 16] on div at bounding box center [14, 14] width 10 height 10
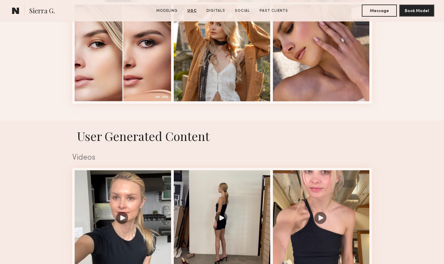
scroll to position [855, 0]
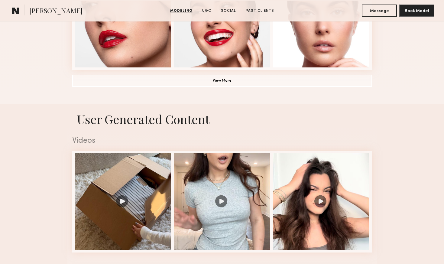
scroll to position [528, 0]
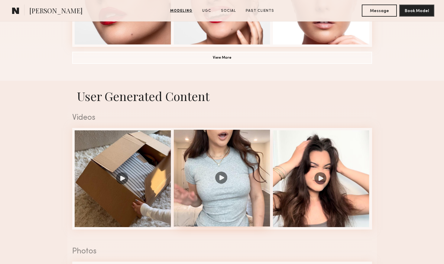
click at [222, 177] on div at bounding box center [222, 178] width 97 height 97
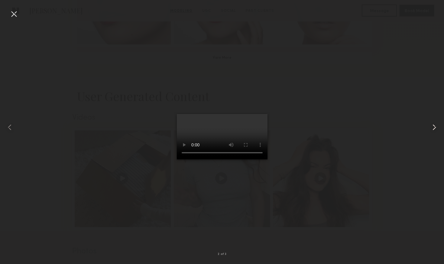
click at [434, 127] on common-icon at bounding box center [434, 127] width 10 height 10
click div
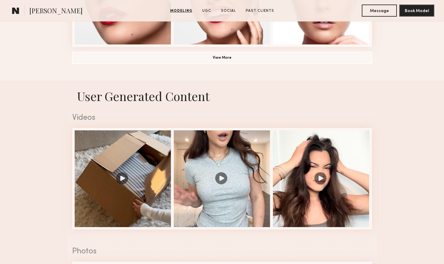
scroll to position [521, 0]
